Goal: Manage account settings

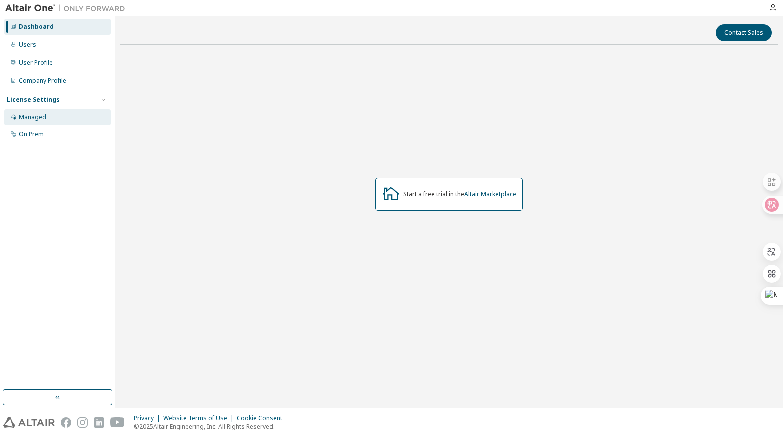
click at [29, 120] on div "Managed" at bounding box center [33, 117] width 28 height 8
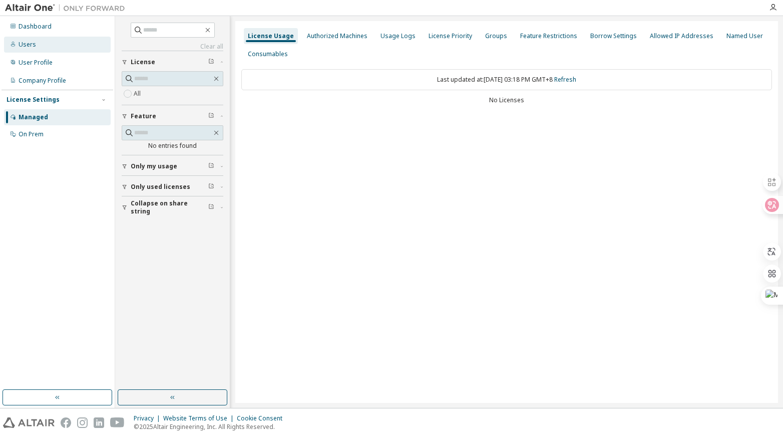
click at [31, 42] on div "Users" at bounding box center [28, 45] width 18 height 8
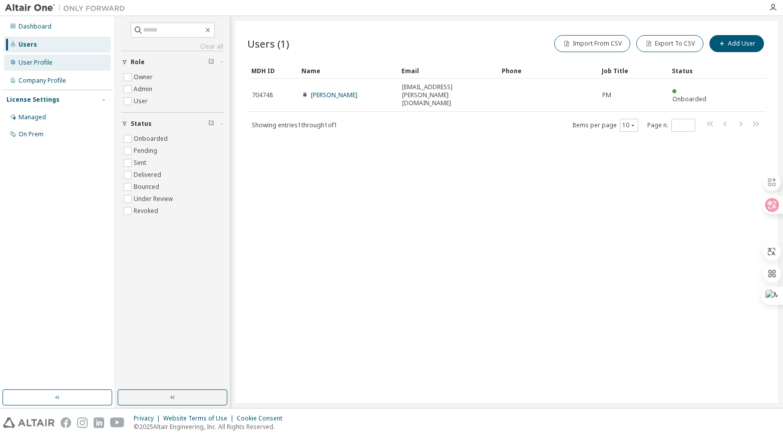
click at [45, 68] on div "User Profile" at bounding box center [57, 63] width 107 height 16
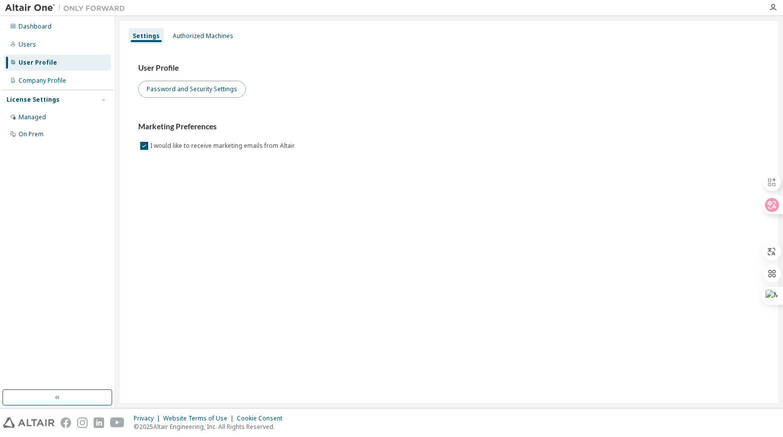
click at [171, 94] on button "Password and Security Settings" at bounding box center [192, 89] width 108 height 17
click at [591, 140] on div "Marketing Preferences I would like to receive marketing emails from Altair" at bounding box center [449, 137] width 622 height 30
click at [188, 92] on button "Password and Security Settings" at bounding box center [192, 89] width 108 height 17
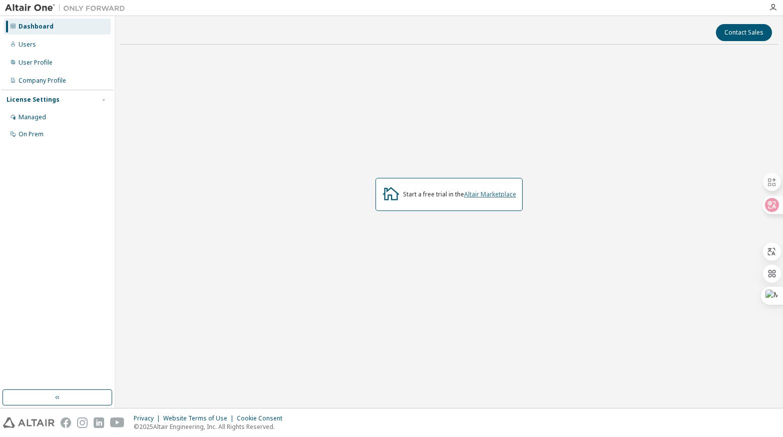
click at [487, 195] on link "Altair Marketplace" at bounding box center [490, 194] width 52 height 9
